Goal: Task Accomplishment & Management: Manage account settings

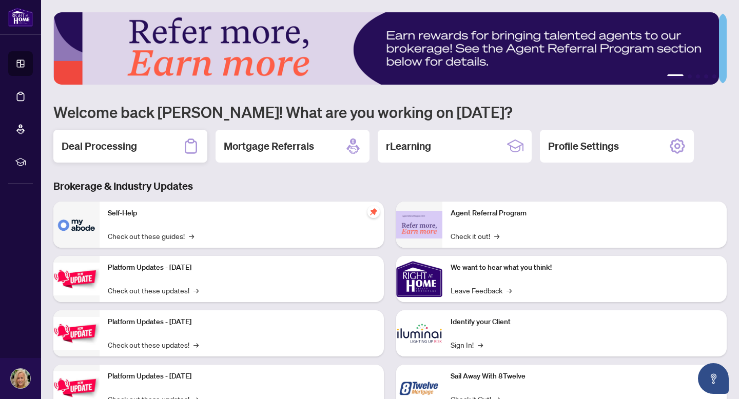
click at [122, 145] on h2 "Deal Processing" at bounding box center [99, 146] width 75 height 14
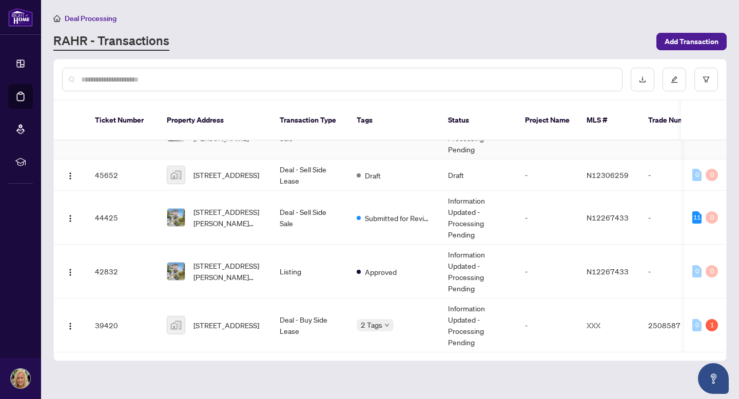
scroll to position [38, 0]
click at [614, 170] on span "N12306259" at bounding box center [608, 174] width 42 height 9
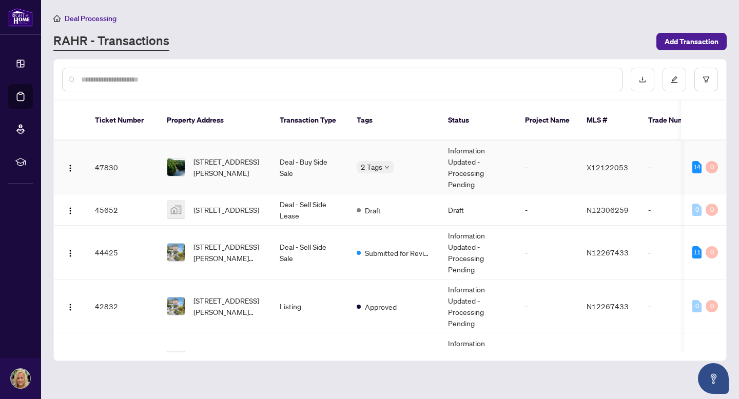
click at [651, 153] on td "-" at bounding box center [676, 168] width 72 height 54
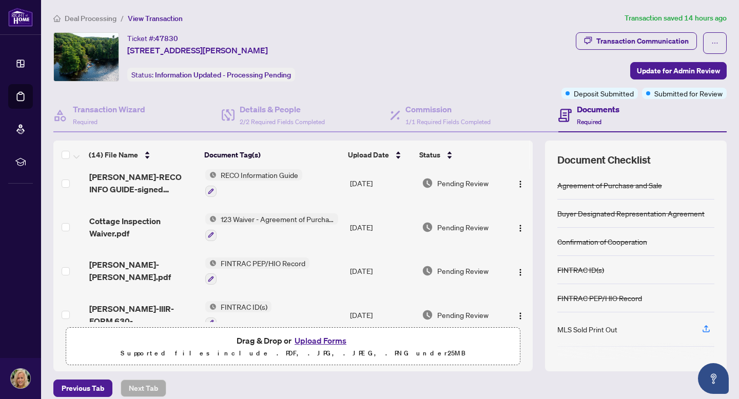
scroll to position [130, 0]
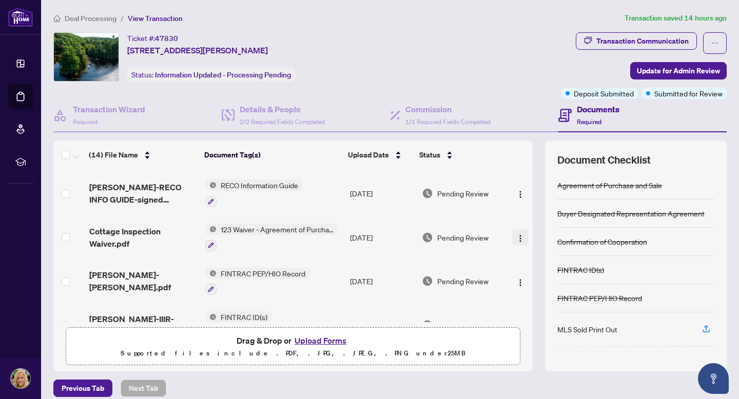
click at [517, 237] on img "button" at bounding box center [521, 239] width 8 height 8
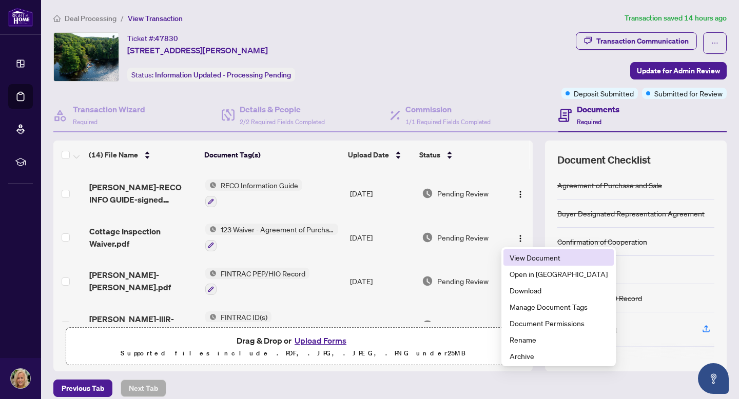
click at [527, 257] on span "View Document" at bounding box center [559, 257] width 98 height 11
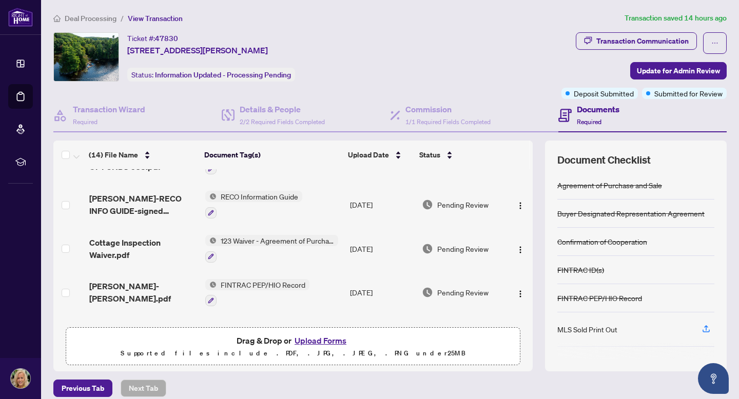
scroll to position [125, 0]
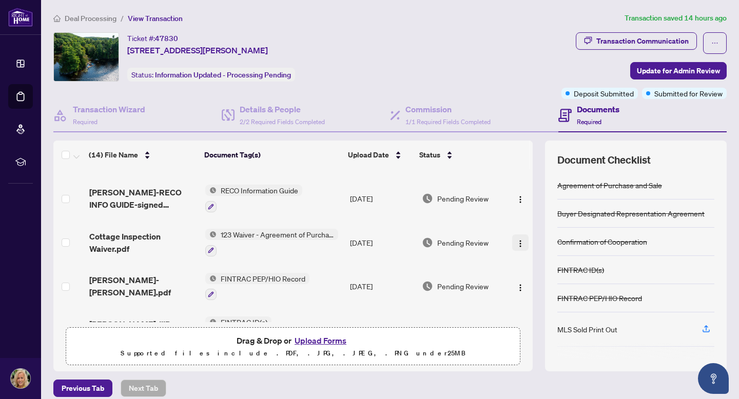
click at [517, 243] on img "button" at bounding box center [521, 244] width 8 height 8
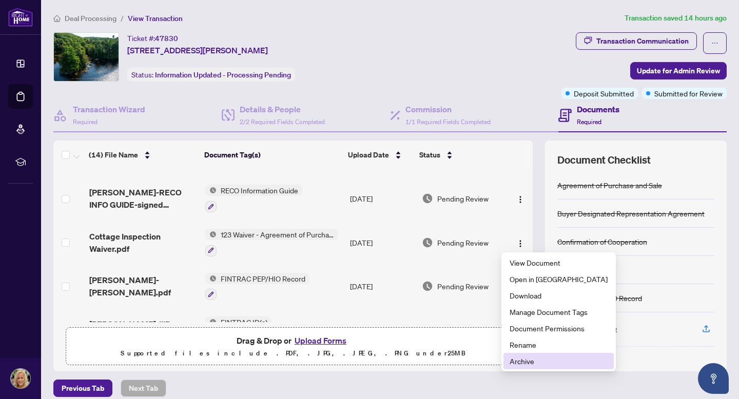
click at [526, 359] on span "Archive" at bounding box center [559, 361] width 98 height 11
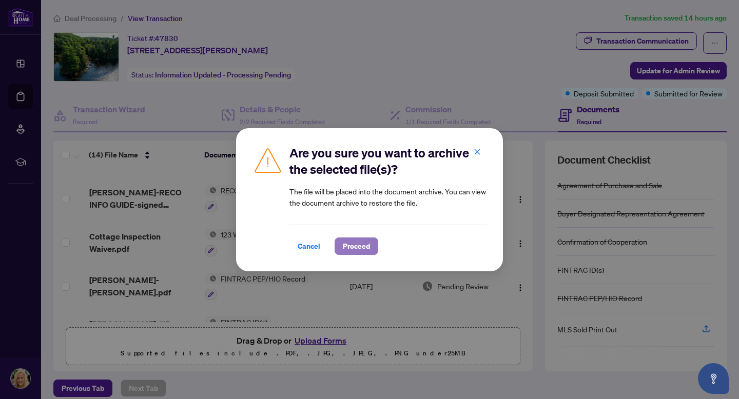
click at [361, 242] on span "Proceed" at bounding box center [356, 246] width 27 height 16
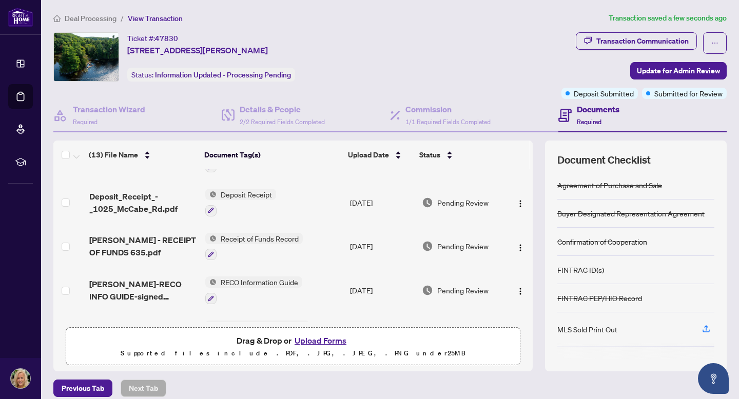
scroll to position [0, 0]
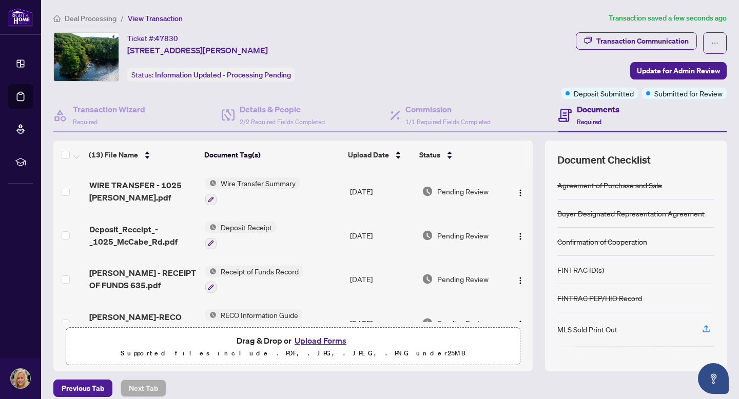
click at [492, 237] on div "Pending Review" at bounding box center [463, 235] width 82 height 11
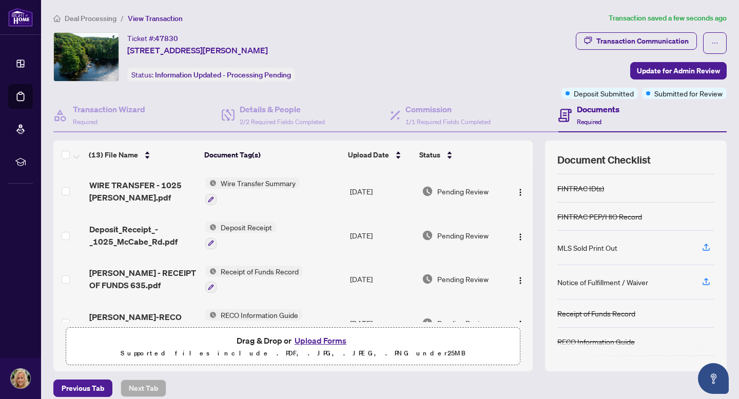
scroll to position [98, 0]
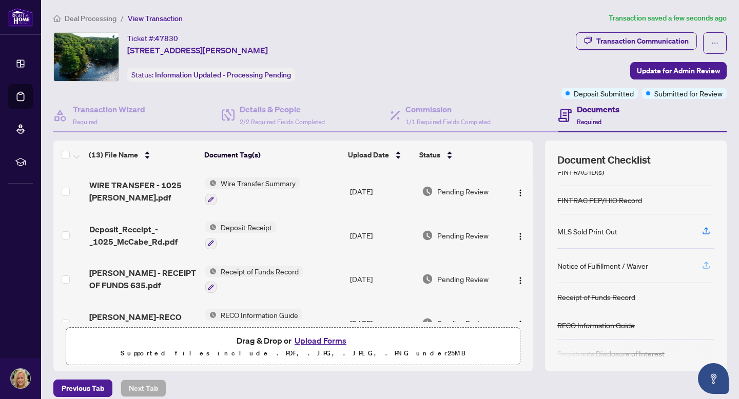
click at [702, 264] on icon "button" at bounding box center [706, 265] width 9 height 9
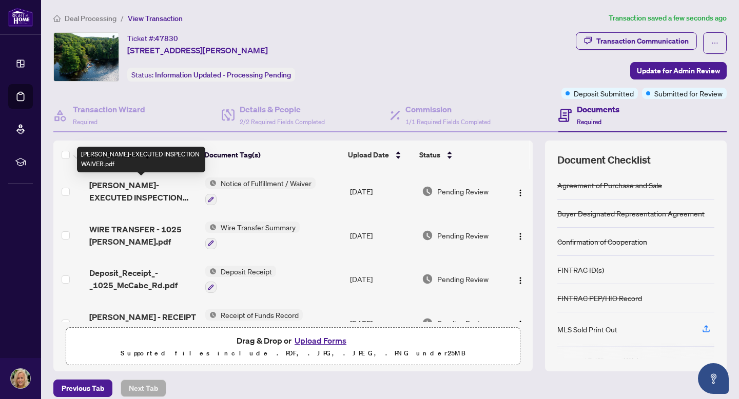
click at [181, 193] on span "MCCABE-EXECUTED INSPECTION WAIVER.pdf" at bounding box center [143, 191] width 108 height 25
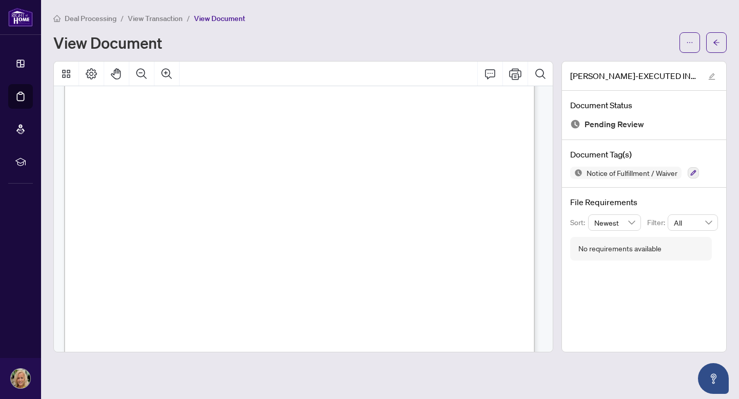
scroll to position [364, 0]
